Goal: Communication & Community: Answer question/provide support

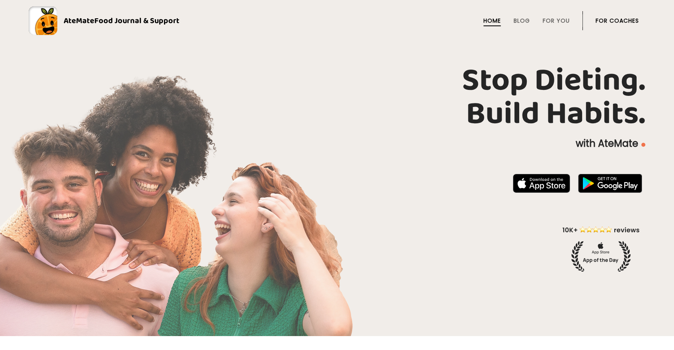
click at [610, 24] on link "For Coaches" at bounding box center [617, 21] width 43 height 6
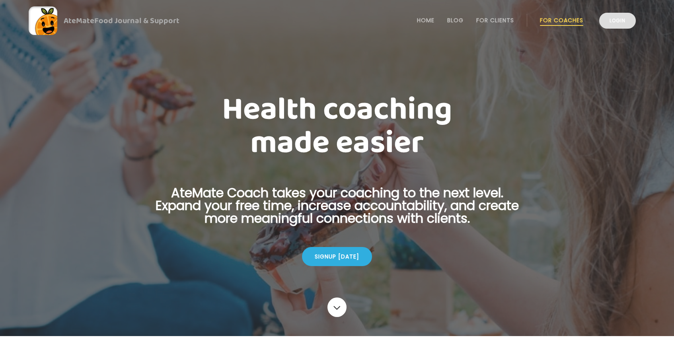
click at [615, 25] on link "Login" at bounding box center [617, 21] width 37 height 16
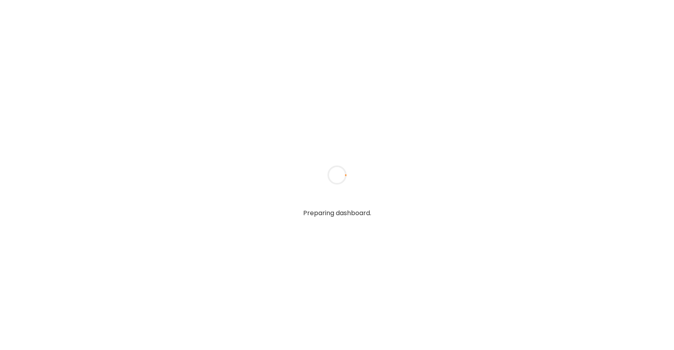
type textarea "**********"
type input "*****"
type input "**********"
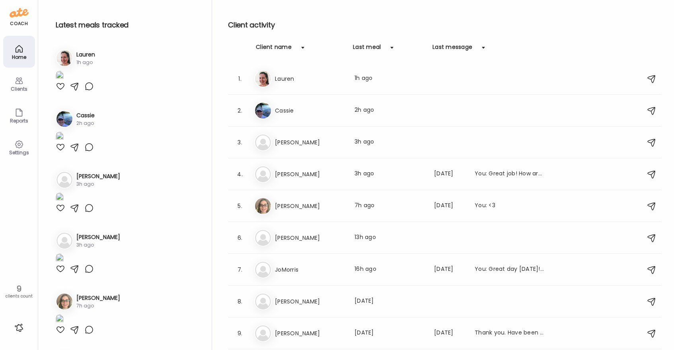
click at [61, 91] on div at bounding box center [61, 87] width 10 height 10
click at [90, 91] on div at bounding box center [89, 87] width 10 height 10
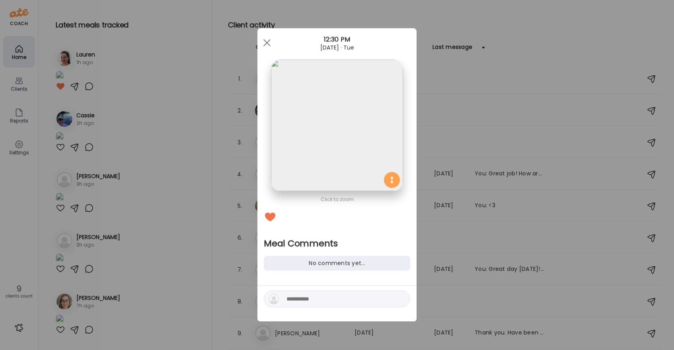
click at [319, 300] on textarea at bounding box center [340, 300] width 107 height 10
type textarea "**********"
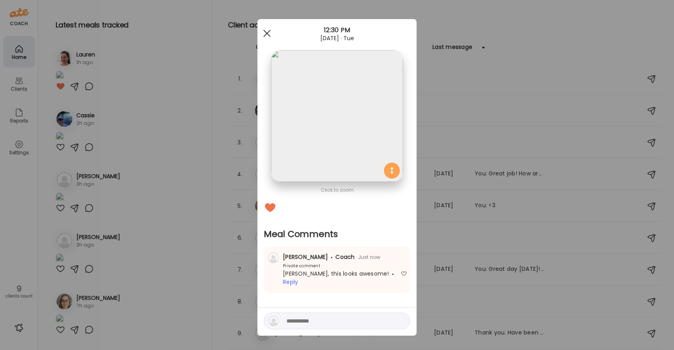
click at [269, 36] on span at bounding box center [266, 33] width 7 height 7
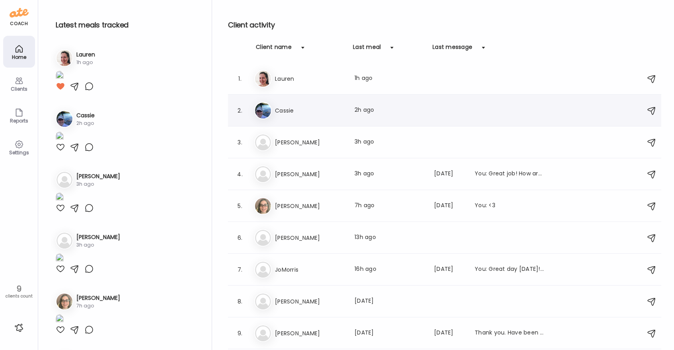
click at [302, 107] on h3 "Cassie" at bounding box center [310, 111] width 70 height 10
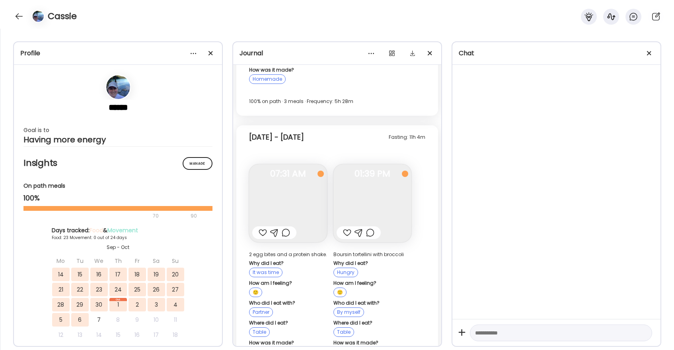
scroll to position [11355, 0]
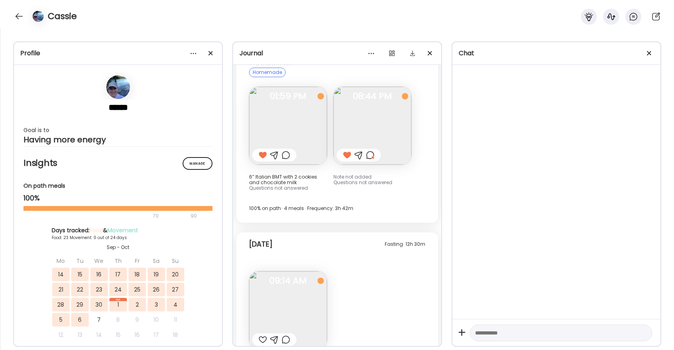
click at [260, 335] on div at bounding box center [263, 340] width 8 height 10
click at [24, 16] on div at bounding box center [19, 16] width 13 height 13
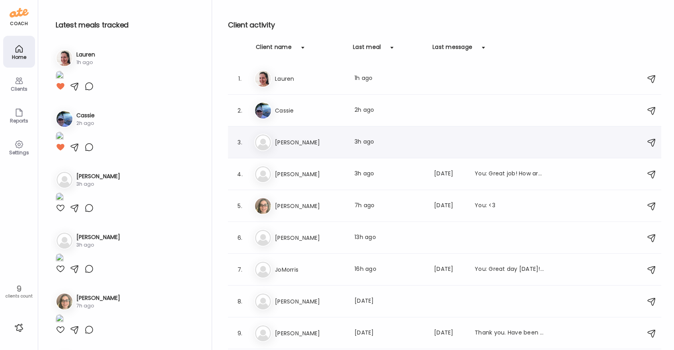
click at [322, 149] on div "So [PERSON_NAME] Last meal: 3h ago" at bounding box center [445, 143] width 383 height 18
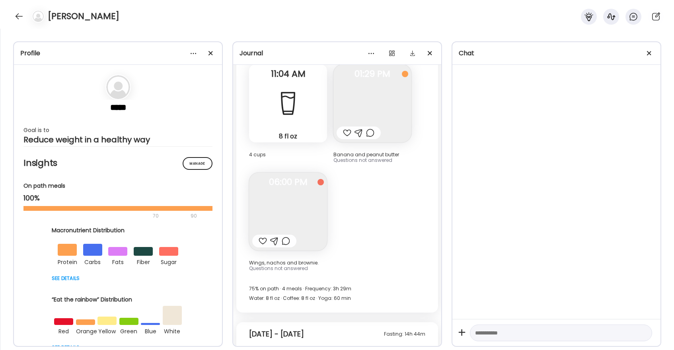
scroll to position [14308, 0]
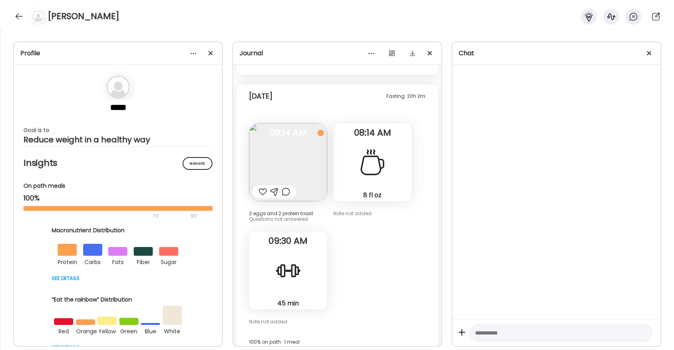
click at [261, 187] on div at bounding box center [263, 192] width 8 height 10
click at [20, 18] on div at bounding box center [19, 16] width 13 height 13
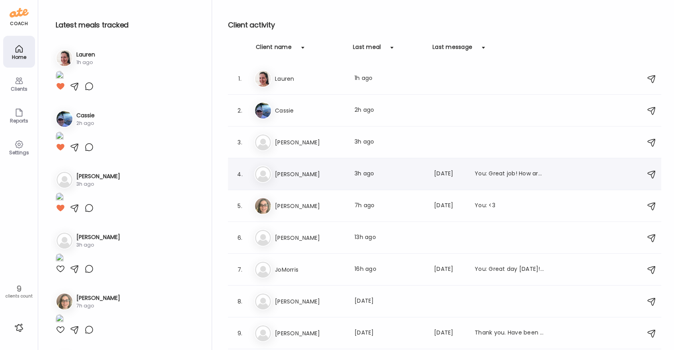
click at [276, 179] on div "[PERSON_NAME] Last meal: 3h ago Last message: [DATE] You: Great job! How are yo…" at bounding box center [445, 175] width 383 height 18
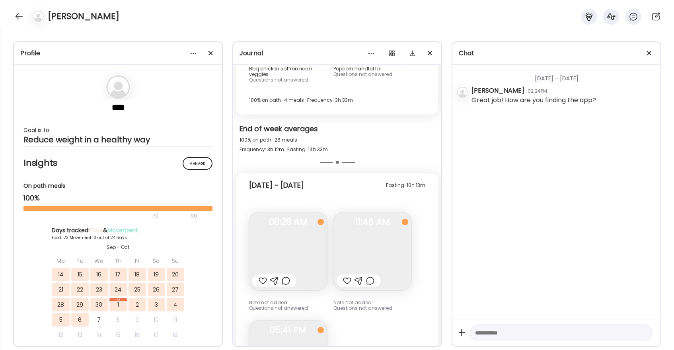
scroll to position [8443, 0]
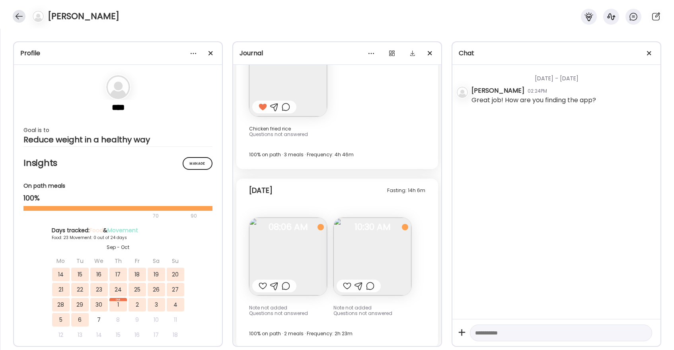
click at [19, 14] on div at bounding box center [19, 16] width 13 height 13
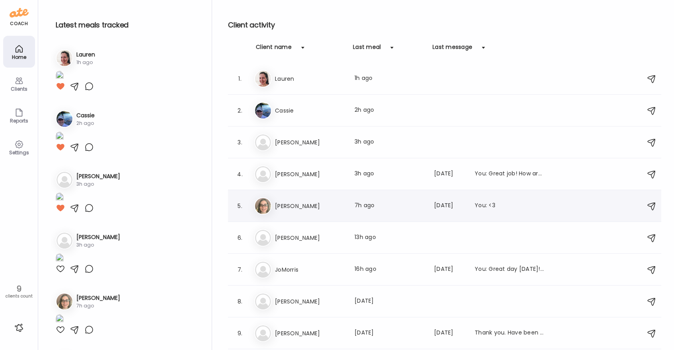
click at [308, 201] on div "Ki [PERSON_NAME] Last meal: 7h ago Last message: [DATE] You: <3" at bounding box center [445, 206] width 383 height 18
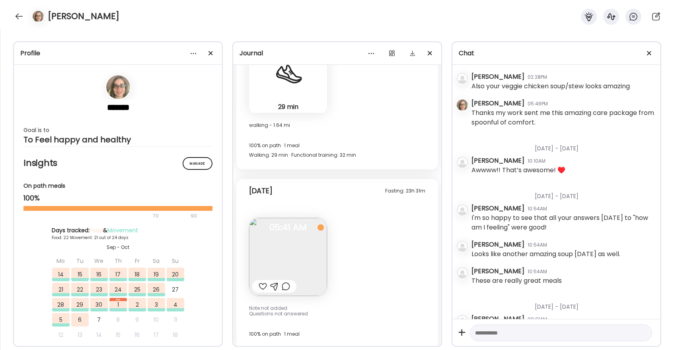
scroll to position [16208, 0]
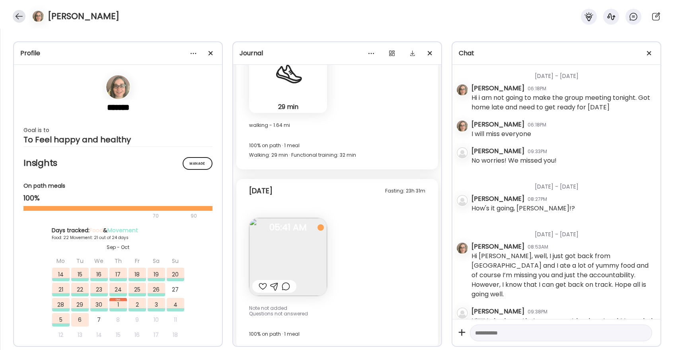
click at [19, 16] on div at bounding box center [19, 16] width 13 height 13
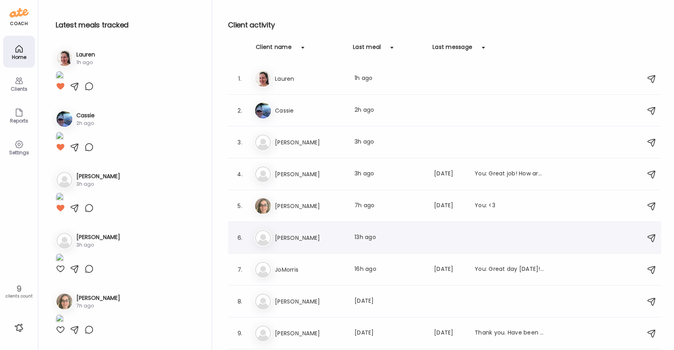
click at [290, 237] on h3 "[PERSON_NAME]" at bounding box center [310, 238] width 70 height 10
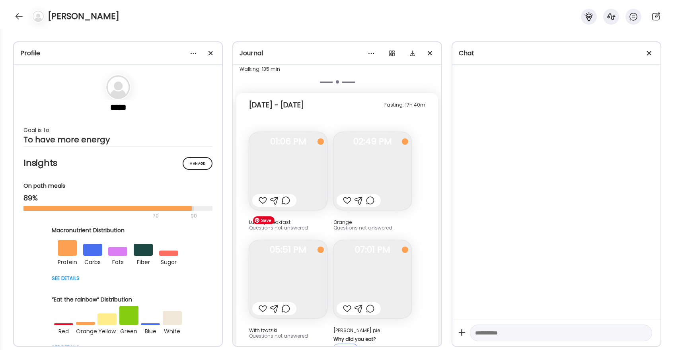
scroll to position [11062, 0]
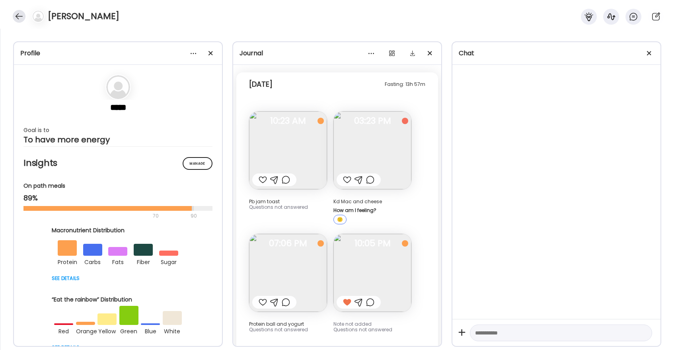
click at [18, 16] on div at bounding box center [19, 16] width 13 height 13
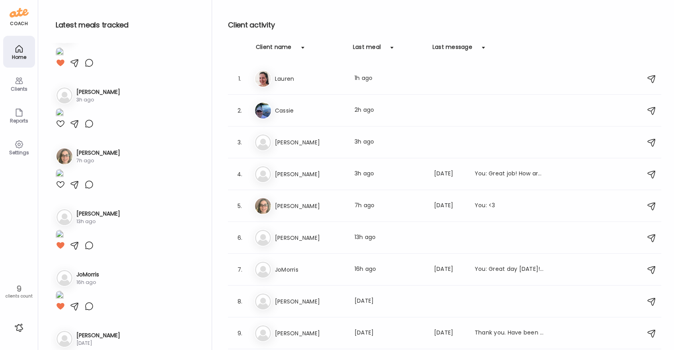
scroll to position [146, 0]
click at [18, 46] on icon at bounding box center [19, 48] width 7 height 7
